Goal: Navigation & Orientation: Find specific page/section

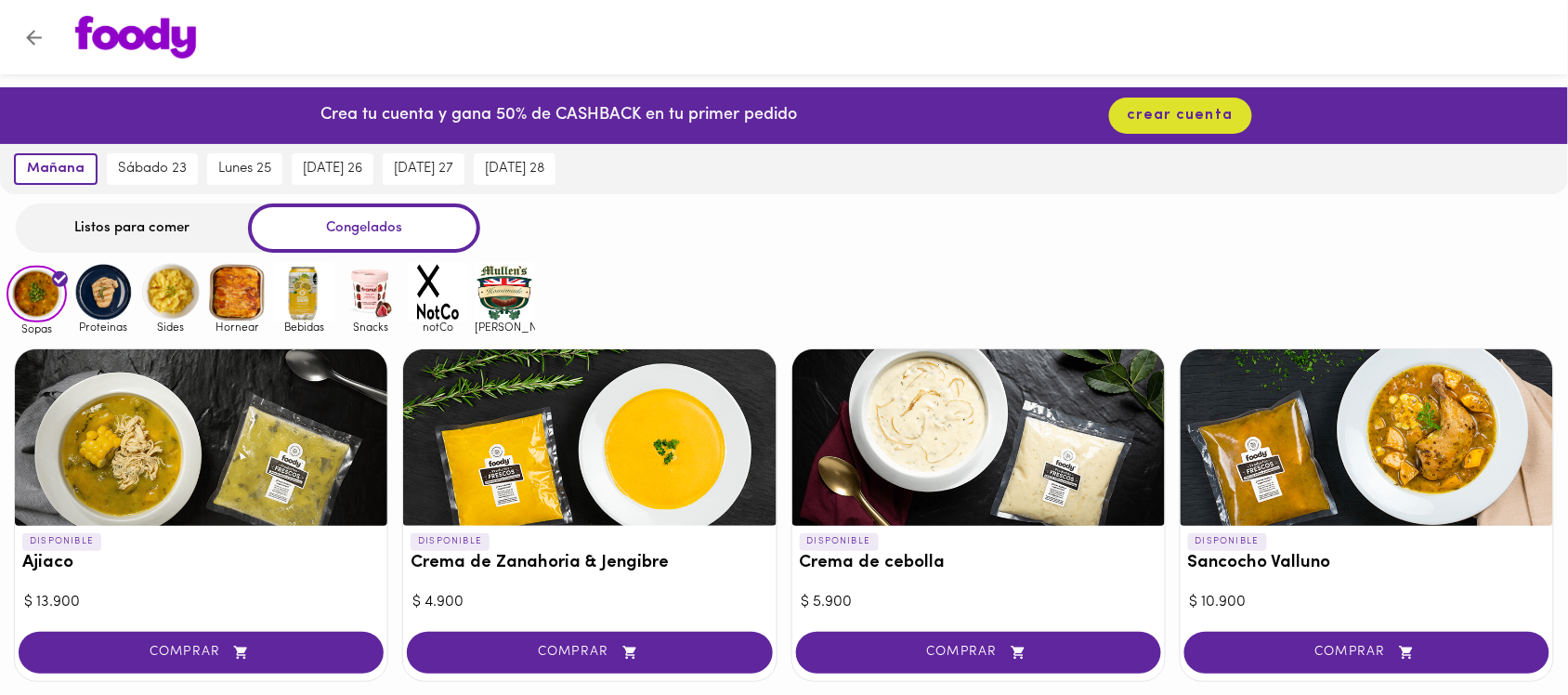
click at [111, 303] on img at bounding box center [103, 291] width 60 height 60
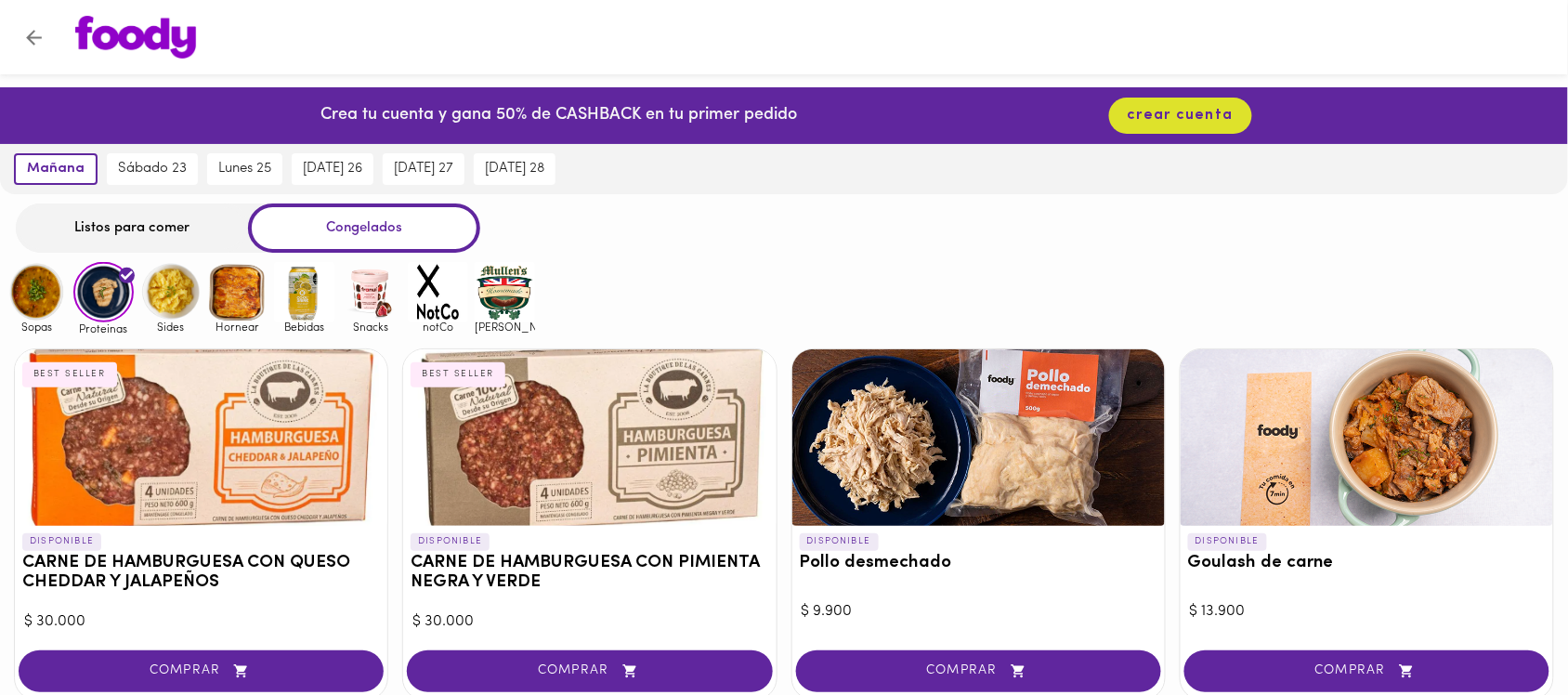
click at [187, 297] on img at bounding box center [170, 291] width 60 height 60
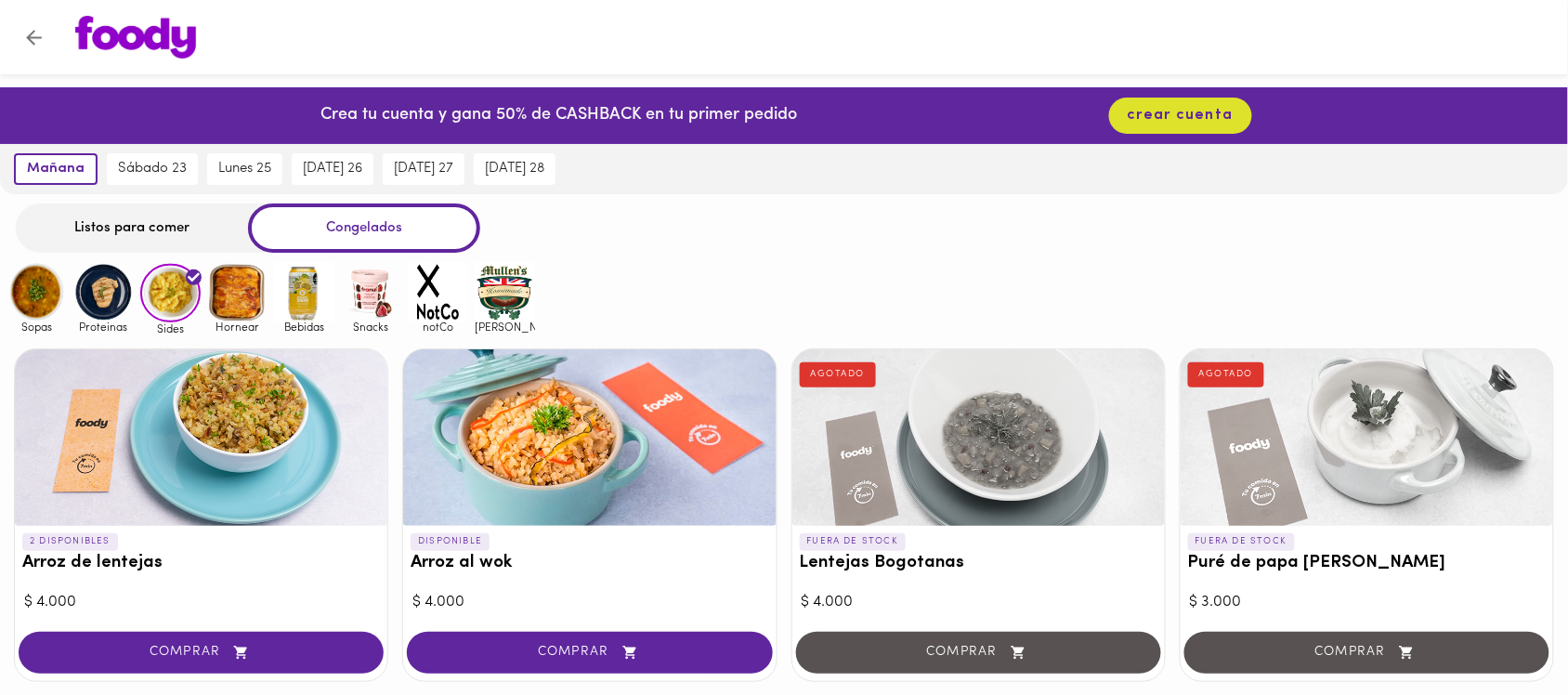
click at [224, 289] on img at bounding box center [236, 291] width 60 height 60
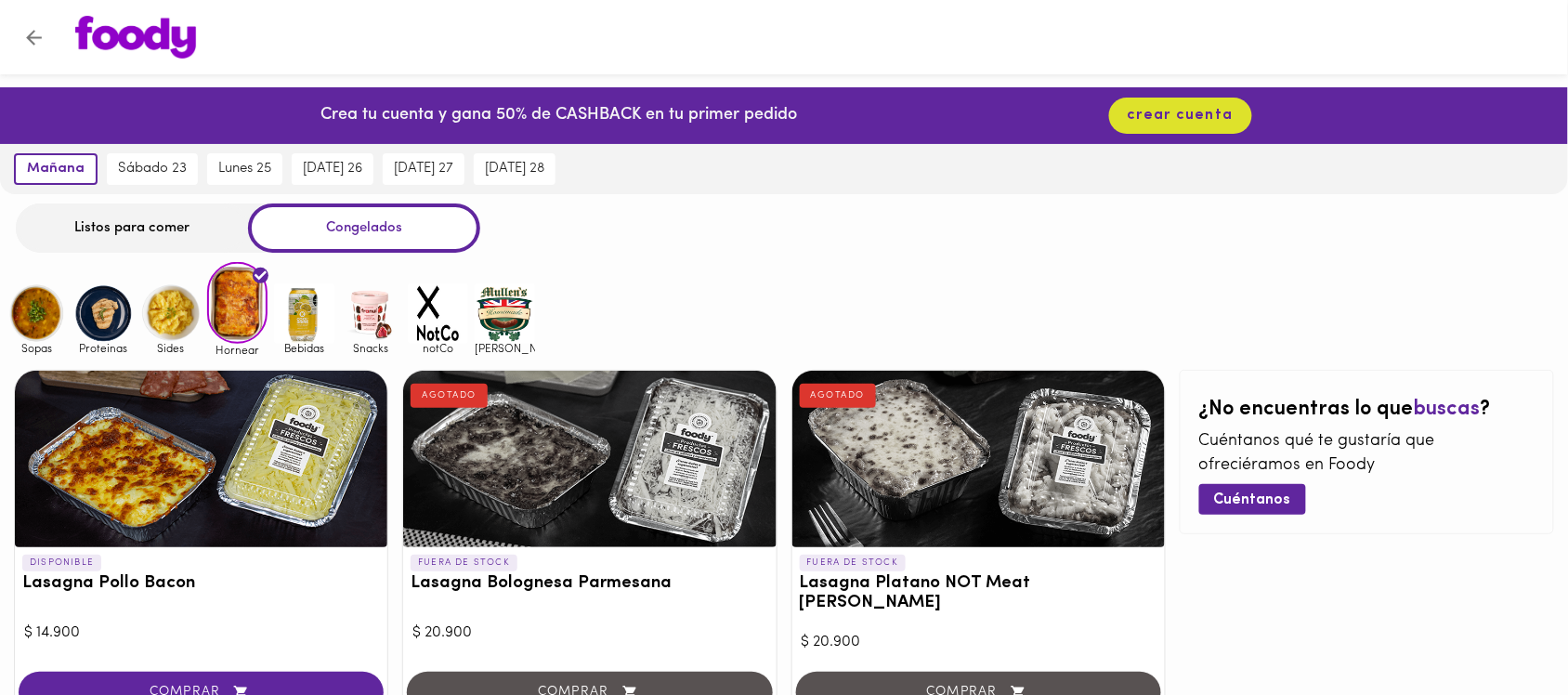
click at [360, 313] on img at bounding box center [370, 313] width 60 height 60
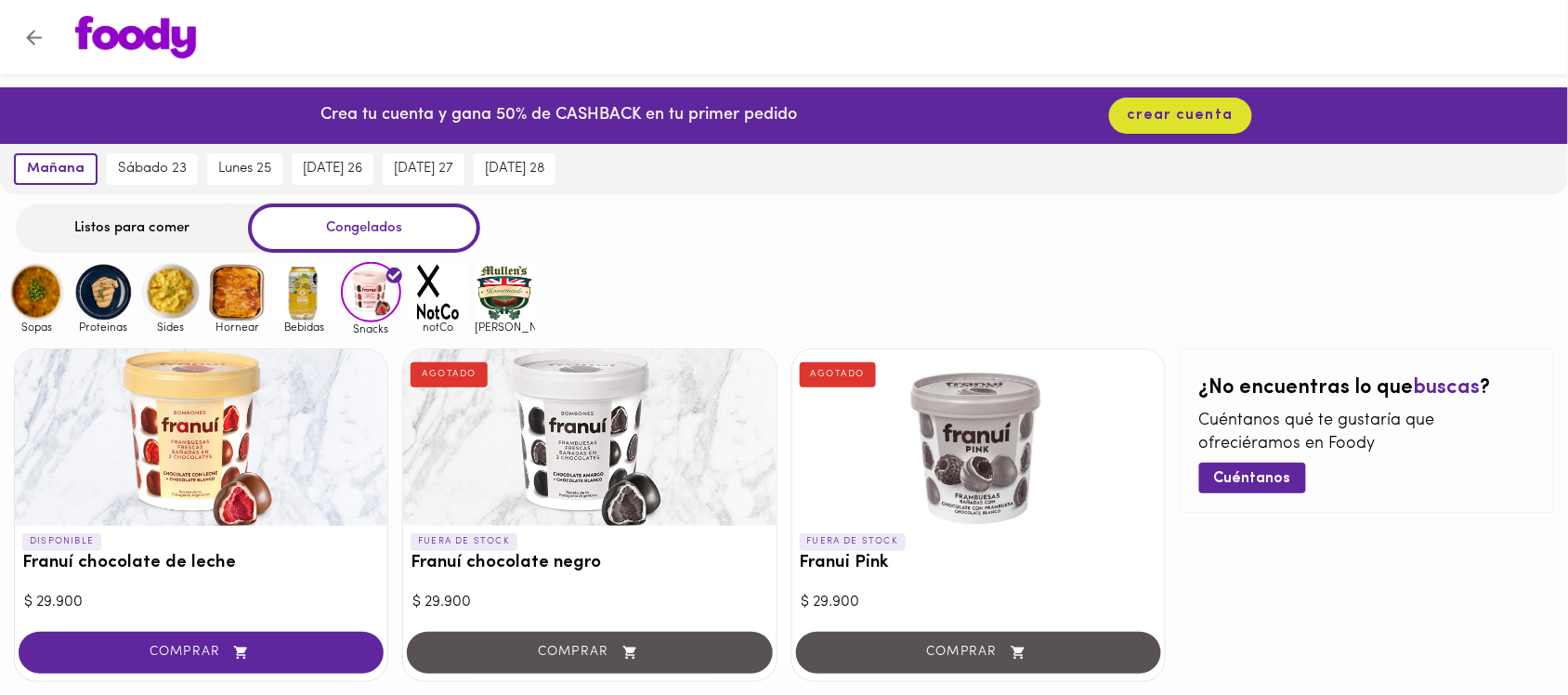
click at [313, 308] on img at bounding box center [303, 291] width 60 height 60
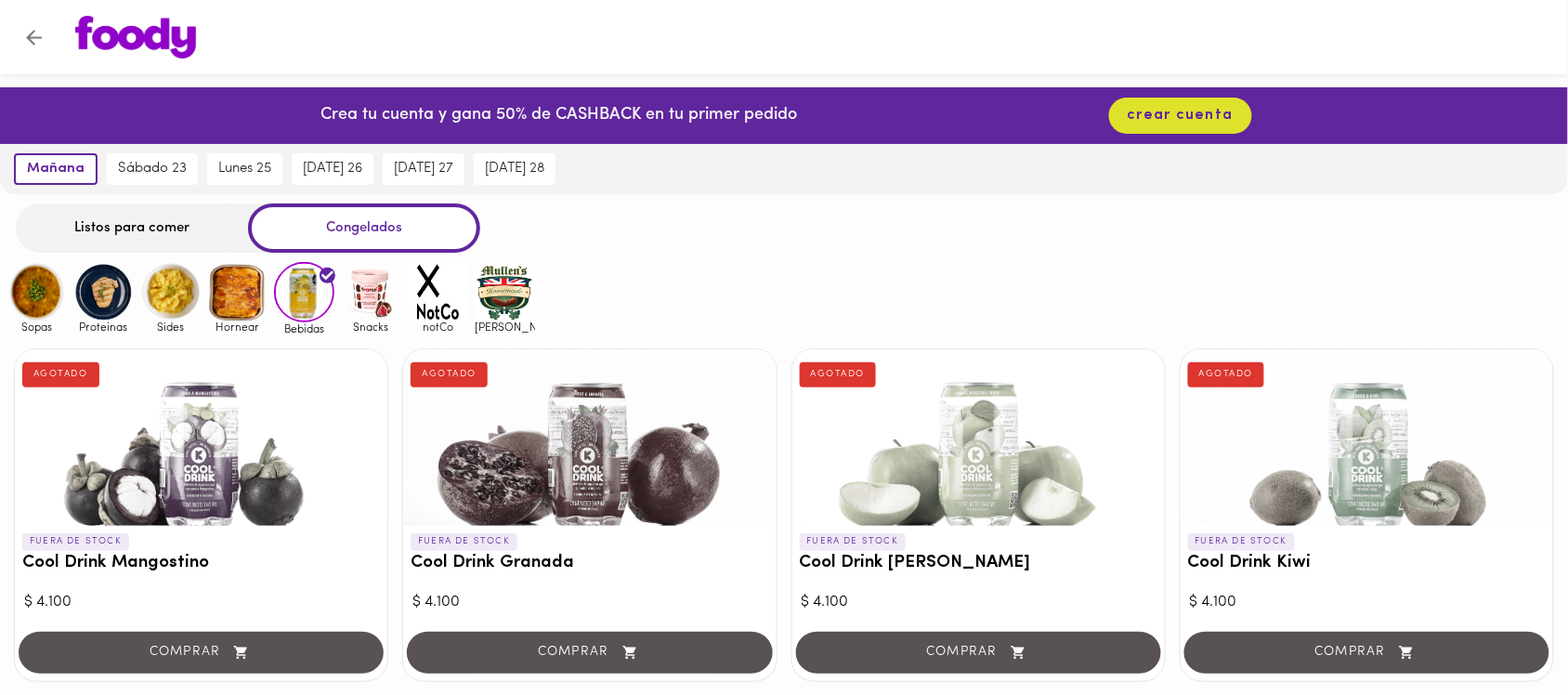
click at [52, 289] on img at bounding box center [36, 291] width 60 height 60
